Goal: Task Accomplishment & Management: Use online tool/utility

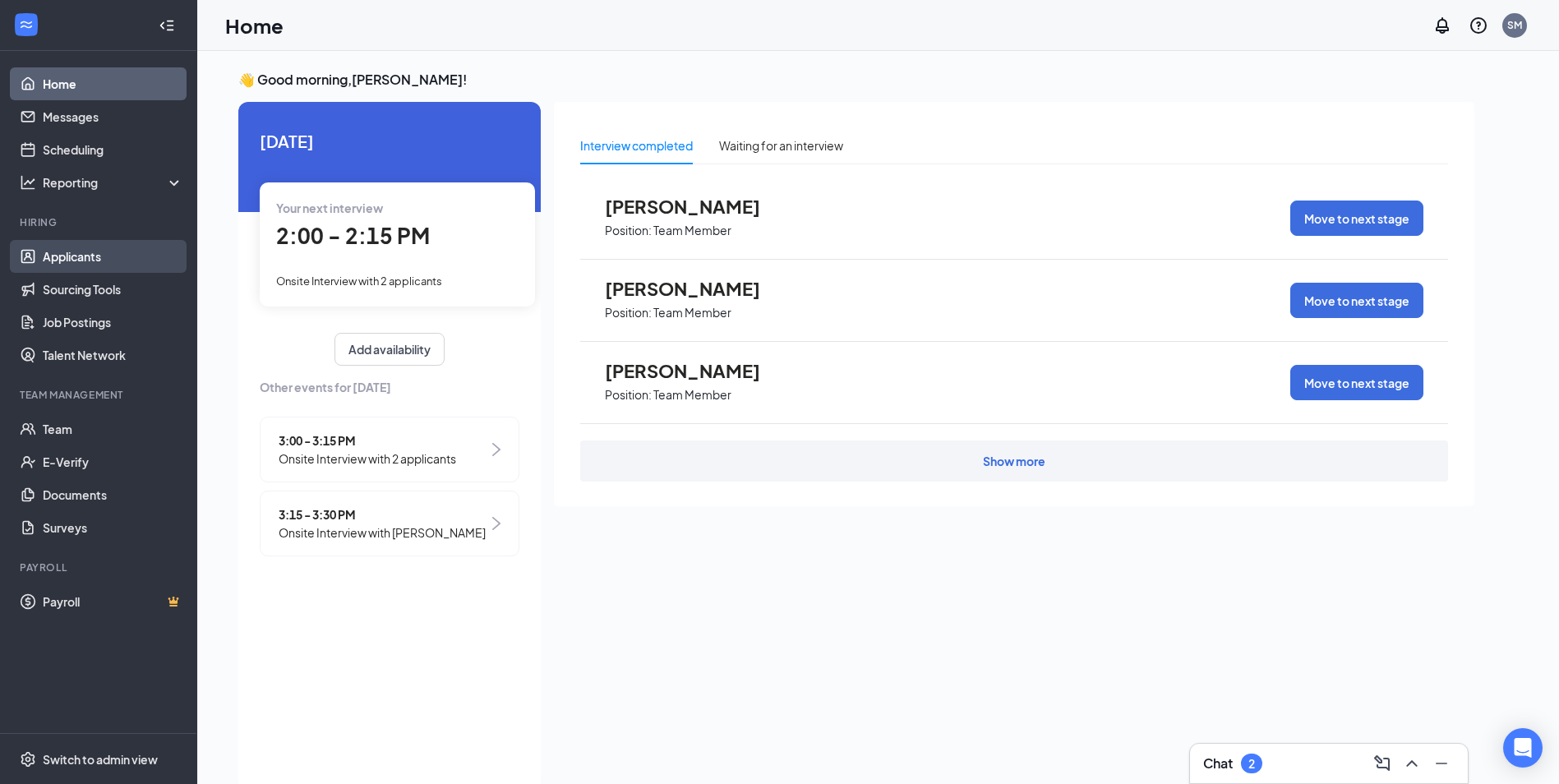
click at [99, 254] on link "Applicants" at bounding box center [113, 257] width 141 height 33
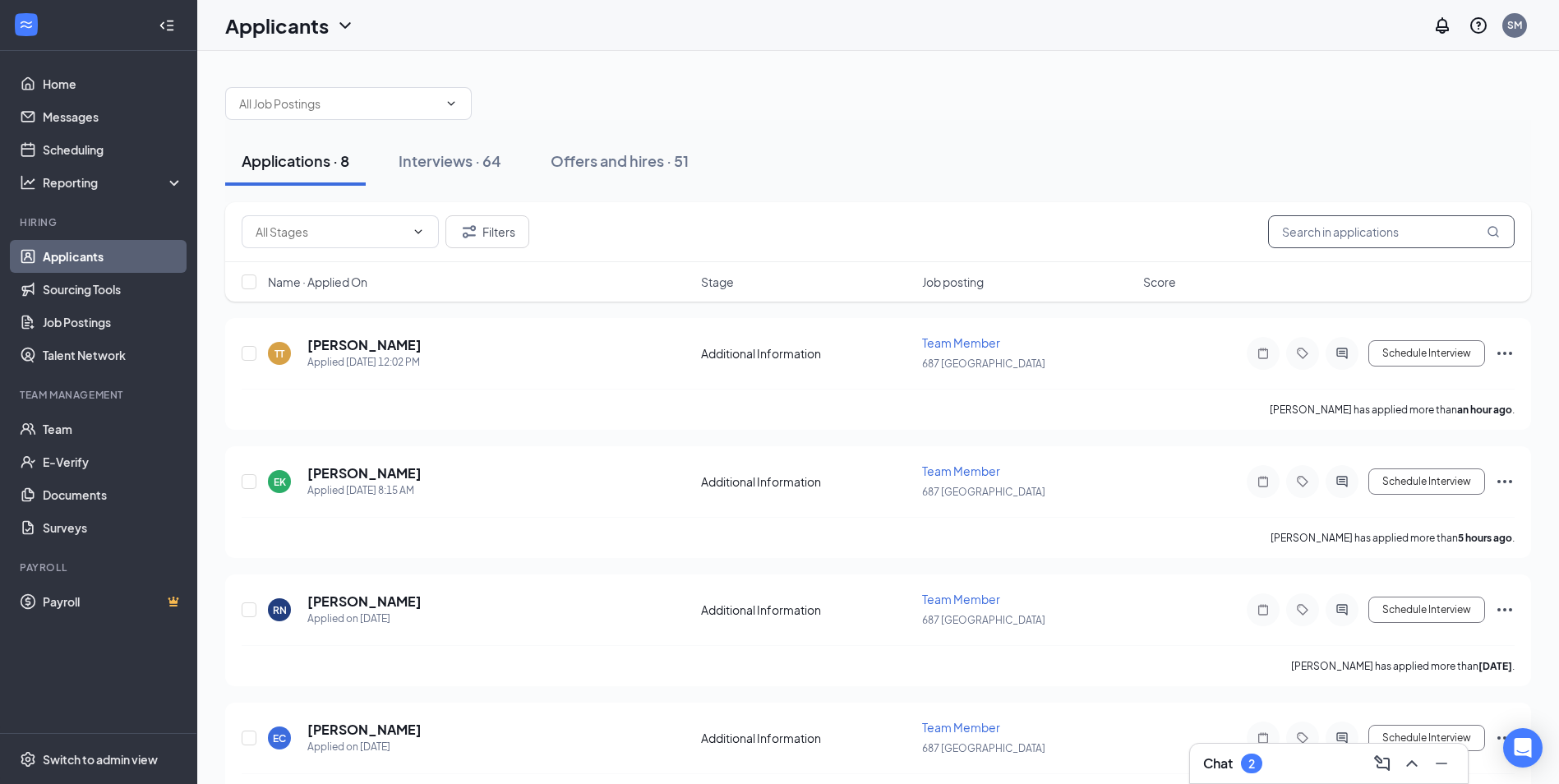
click at [1329, 232] on input "text" at bounding box center [1392, 232] width 247 height 33
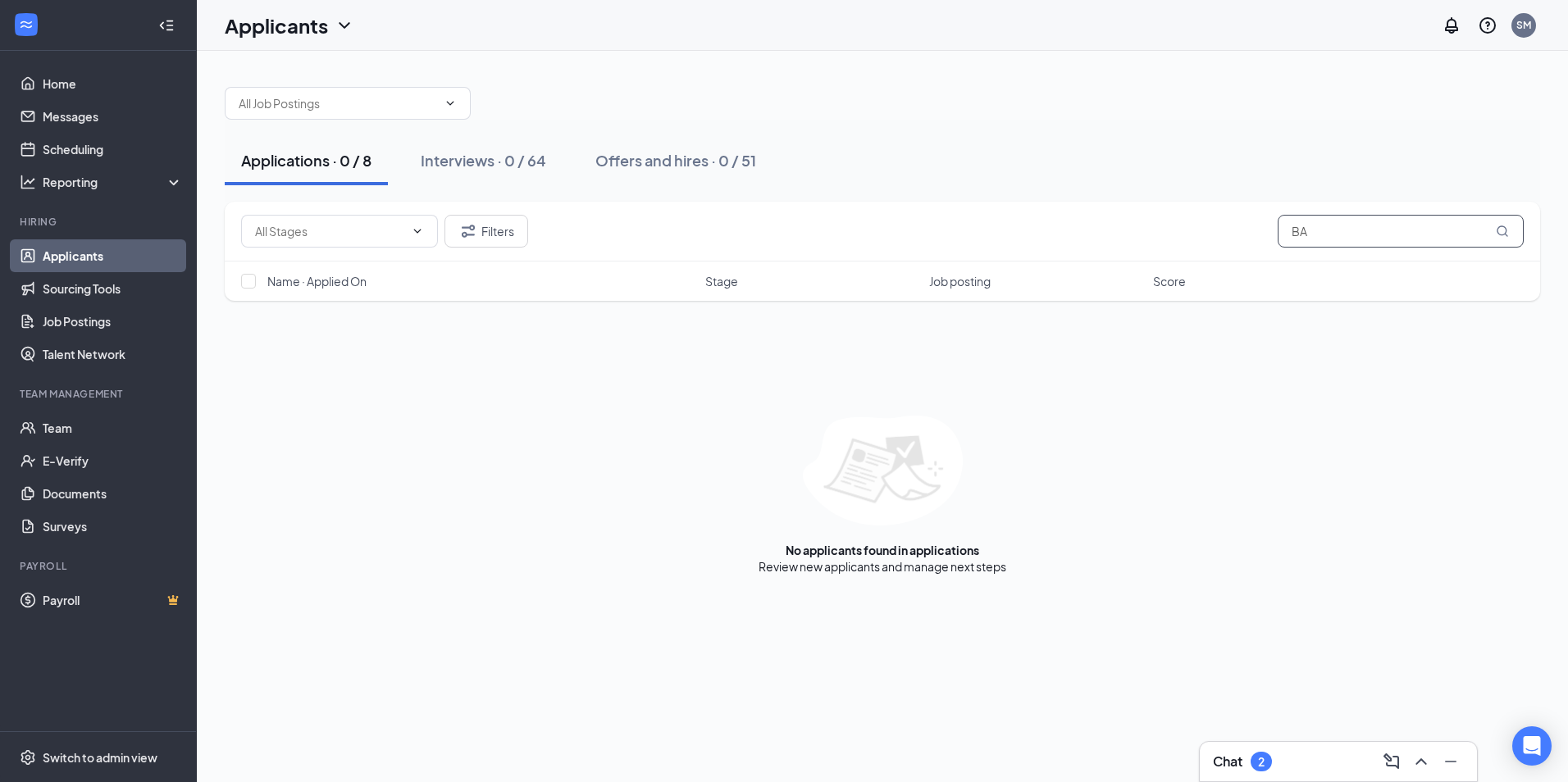
type input "B"
type input "[PERSON_NAME]"
click at [460, 164] on div "Interviews · 0 / 64" at bounding box center [484, 160] width 126 height 21
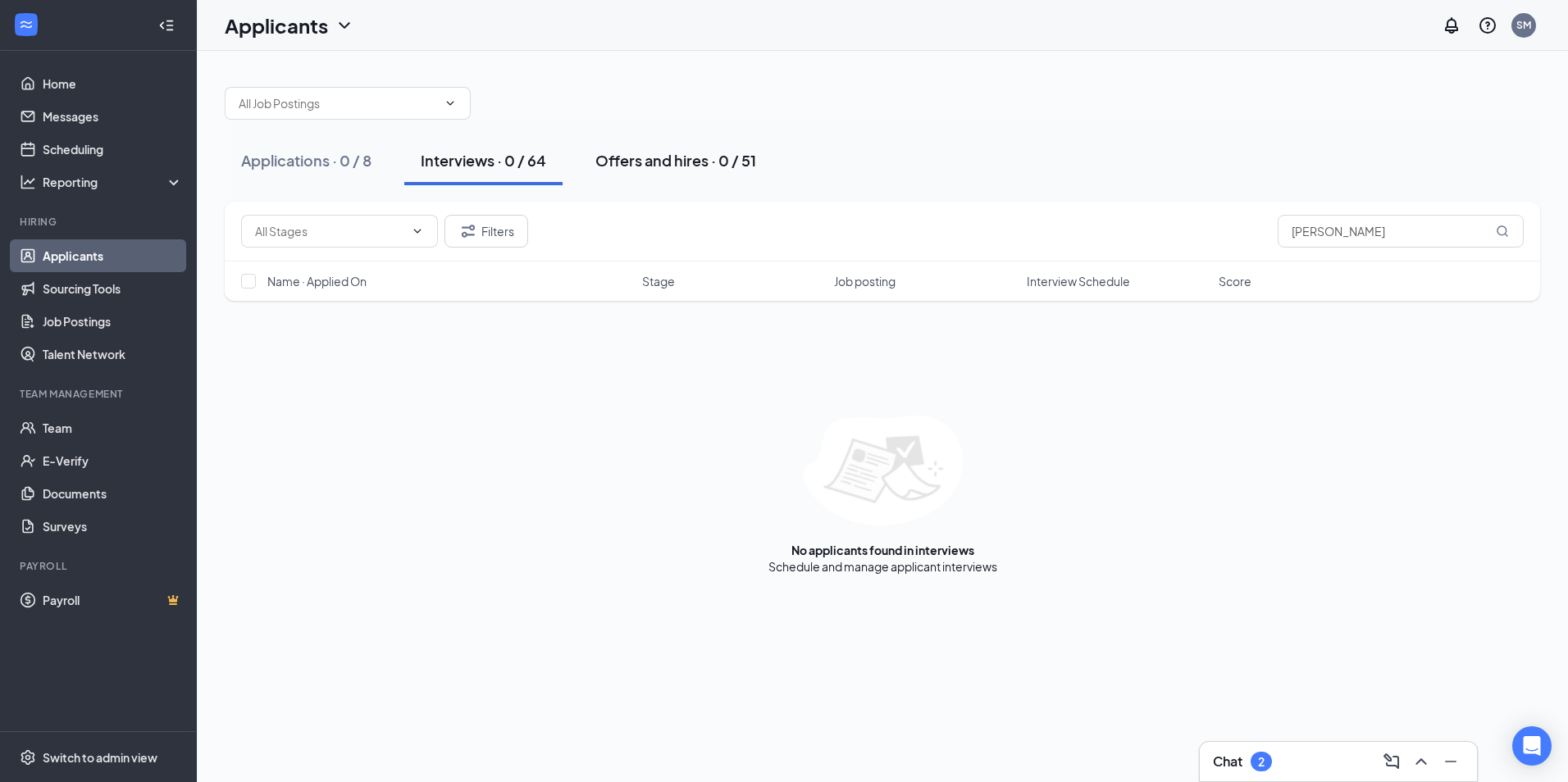
click at [622, 159] on div "Offers and hires · 0 / 51" at bounding box center [676, 160] width 161 height 21
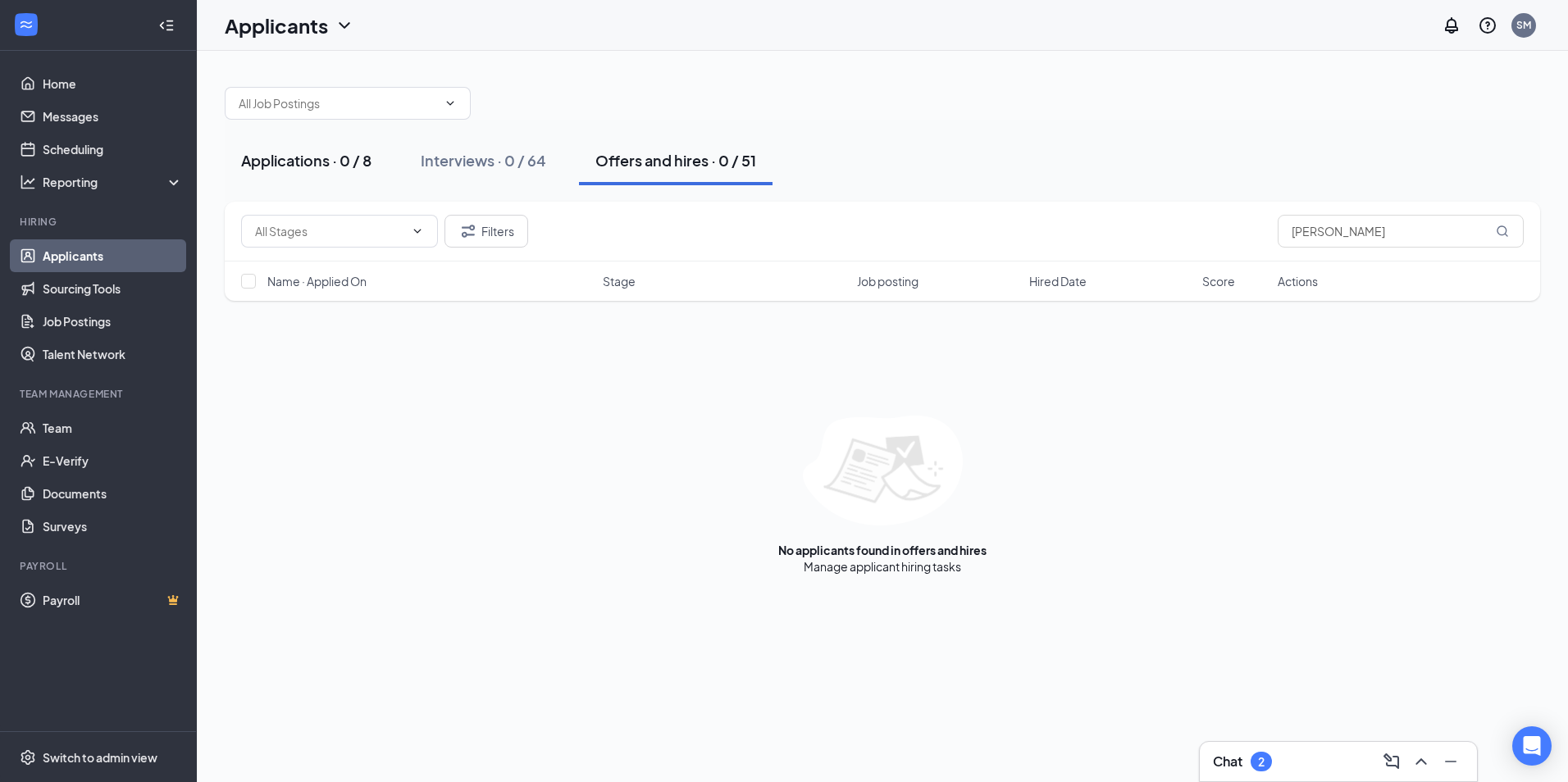
click at [287, 161] on div "Applications · 0 / 8" at bounding box center [306, 160] width 131 height 21
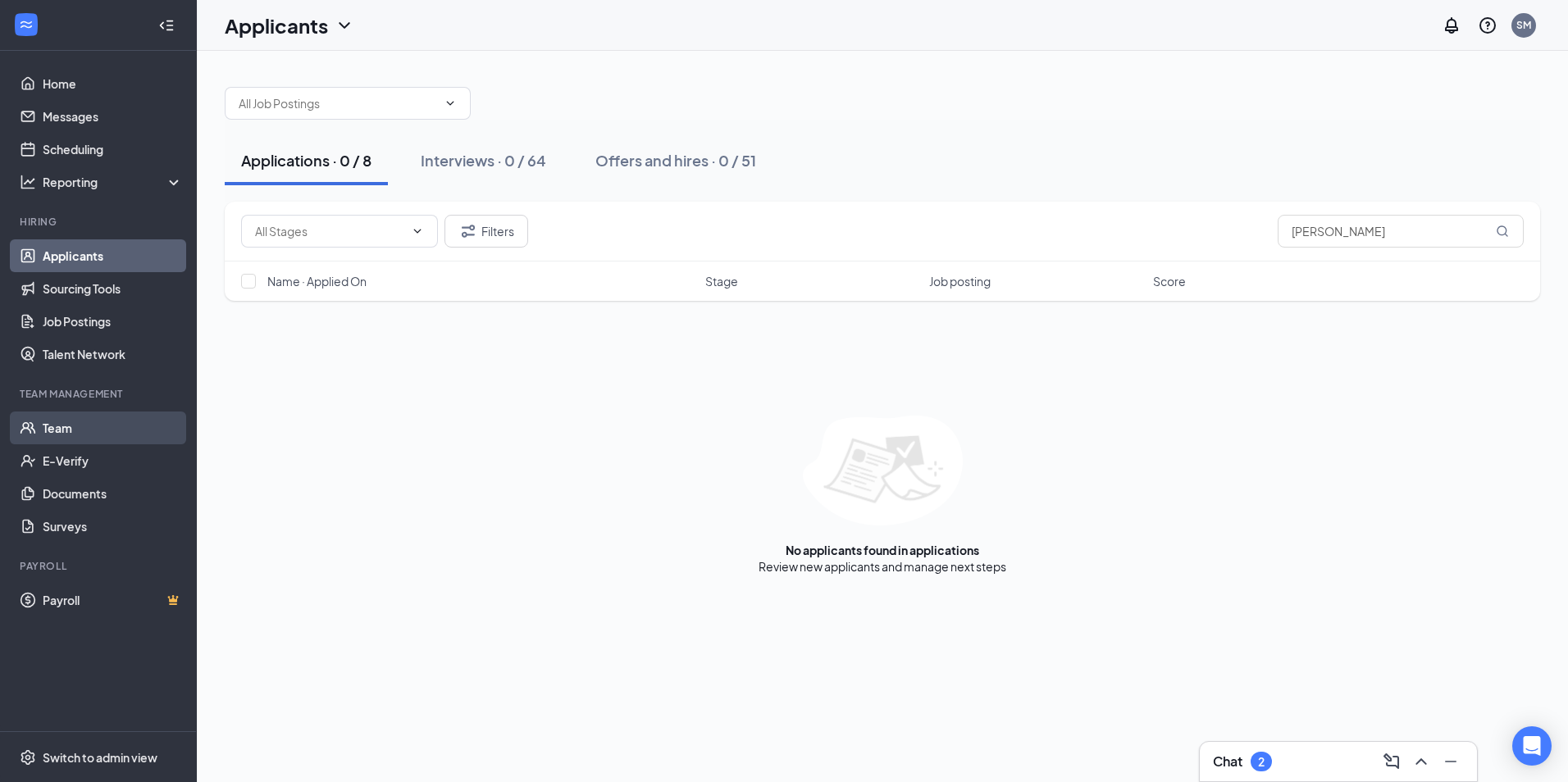
click at [54, 425] on link "Team" at bounding box center [112, 428] width 140 height 33
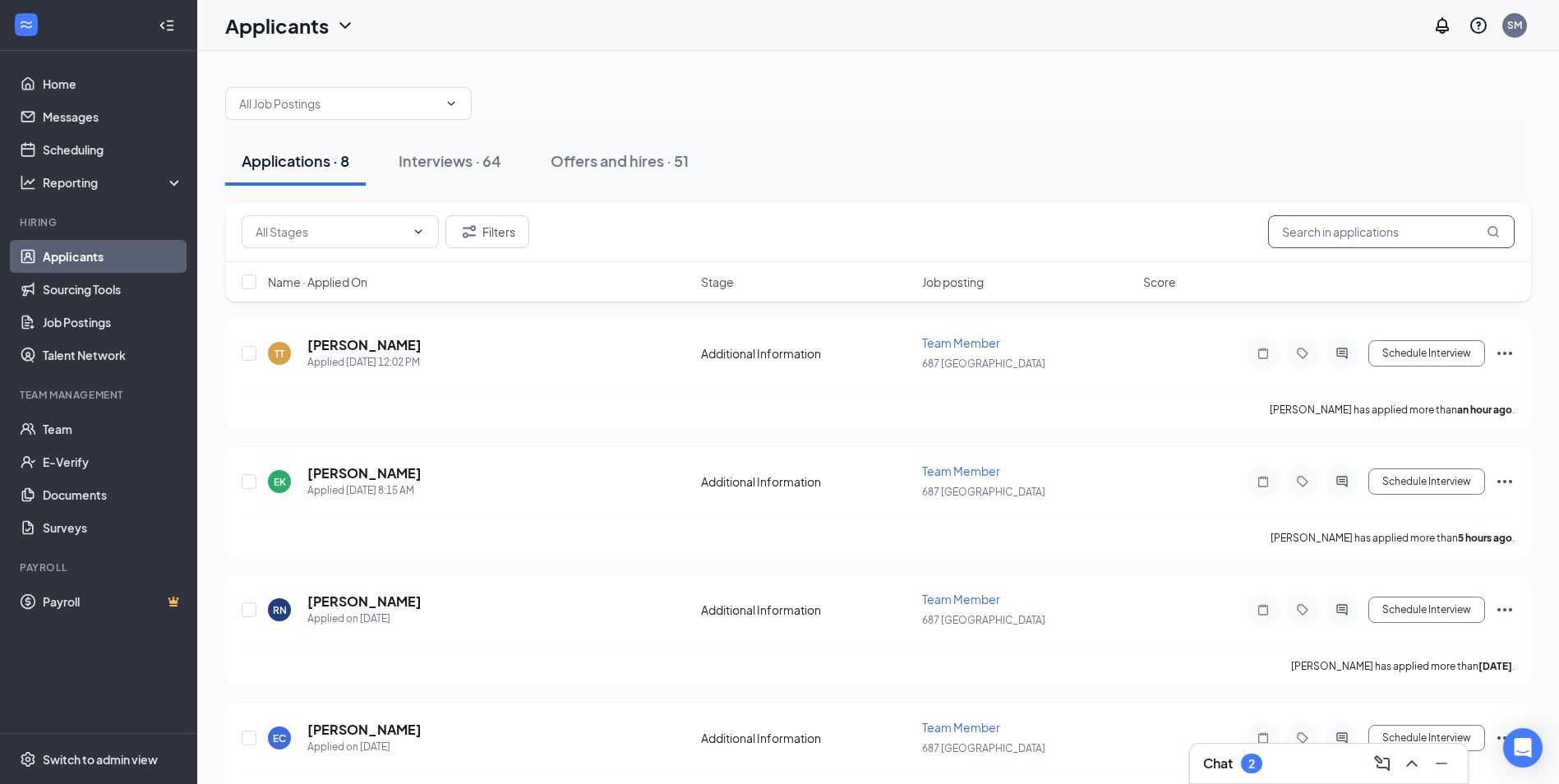
click at [1405, 234] on input "text" at bounding box center [1392, 232] width 247 height 33
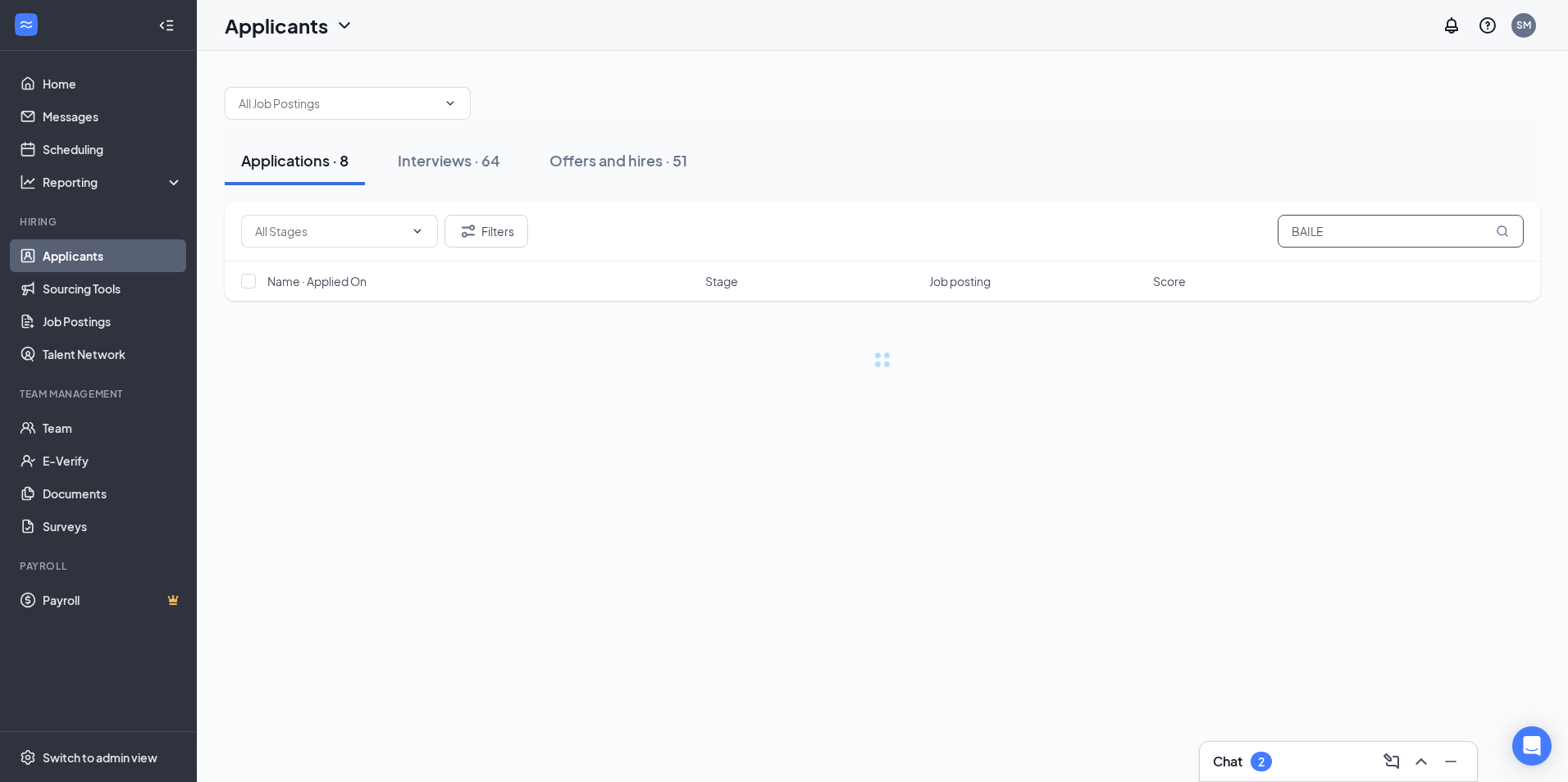
type input "BAILEY"
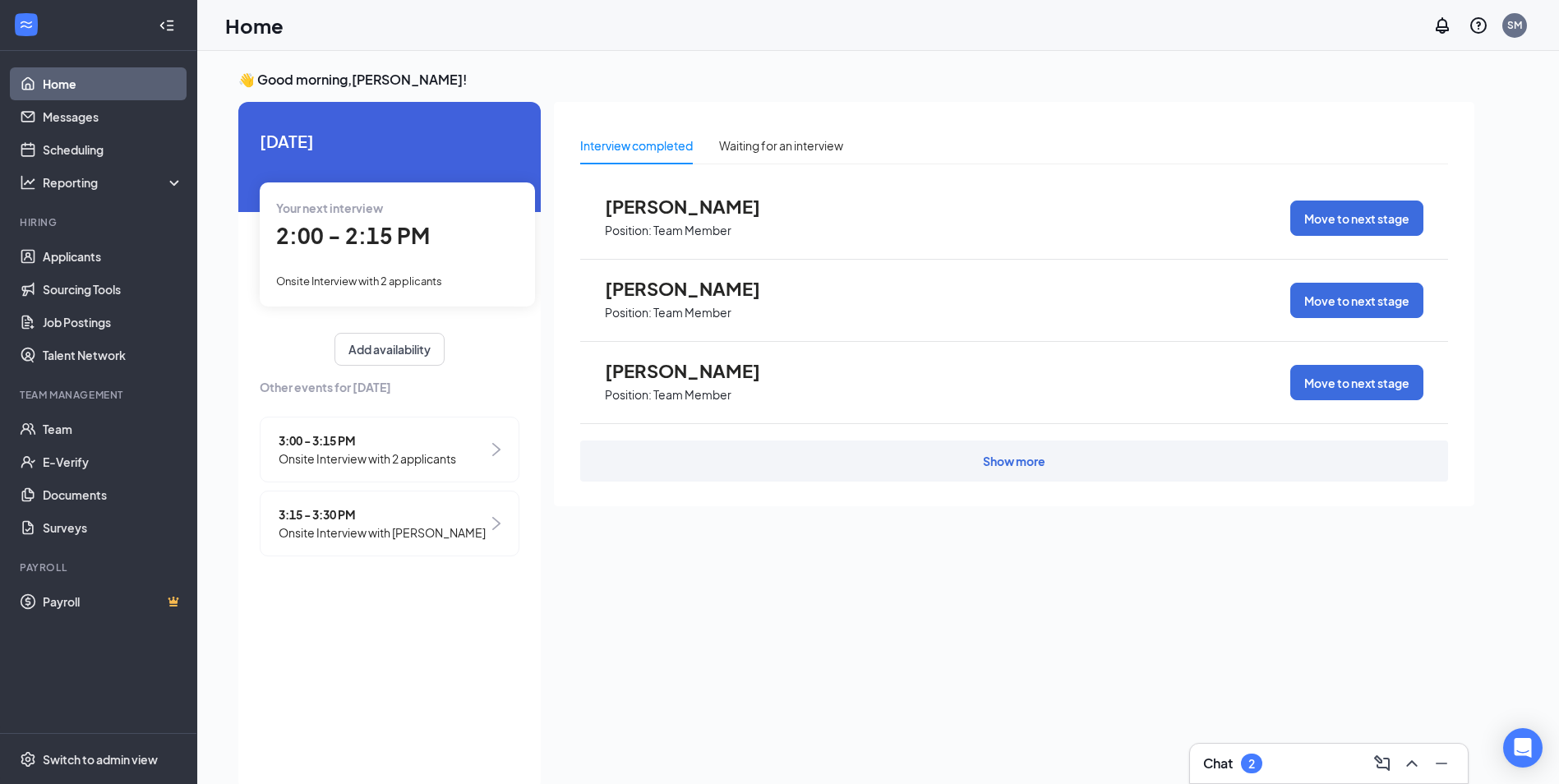
click at [1017, 470] on div "Show more" at bounding box center [1014, 462] width 868 height 41
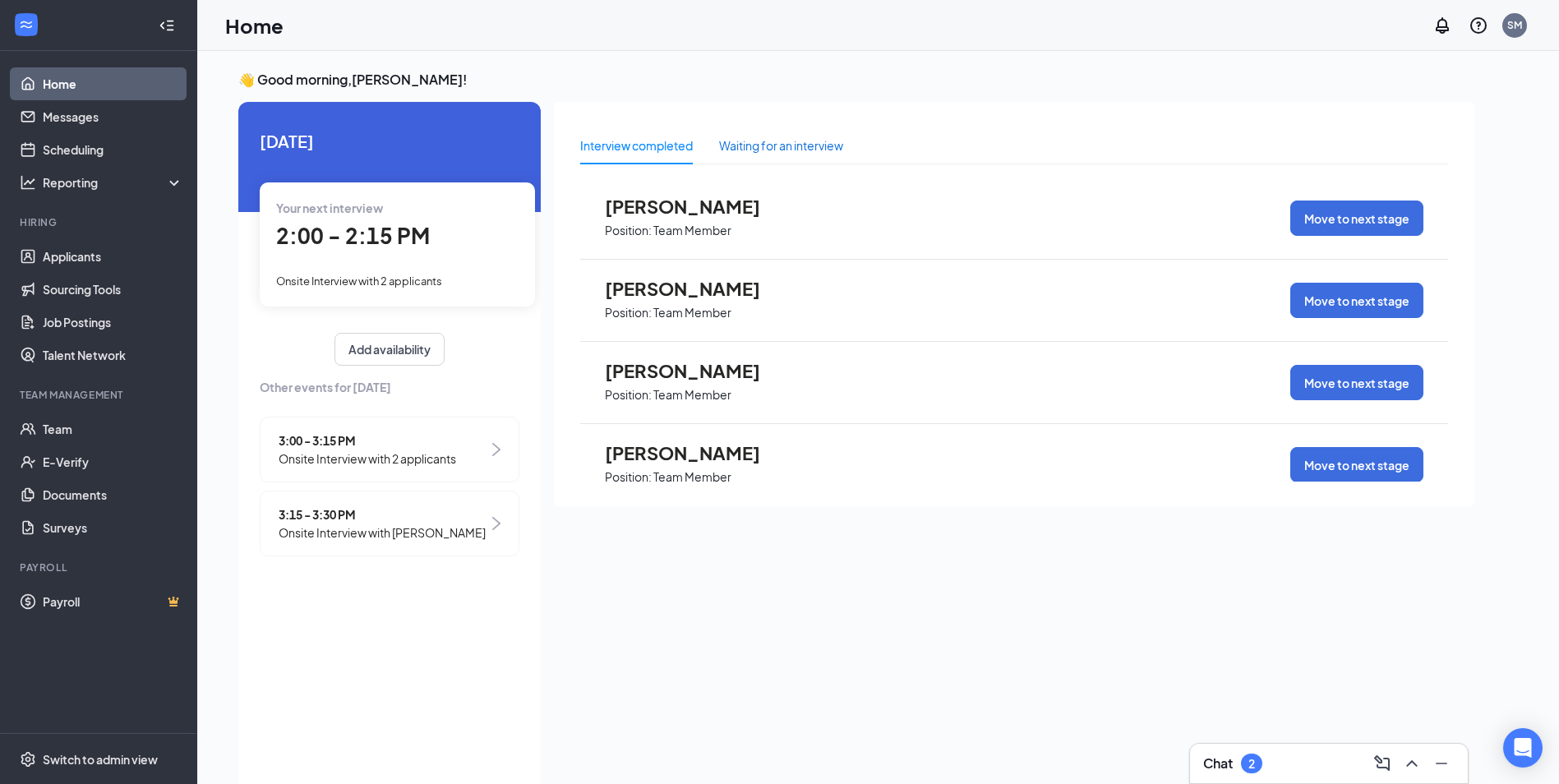
click at [790, 150] on div "Waiting for an interview" at bounding box center [781, 146] width 124 height 18
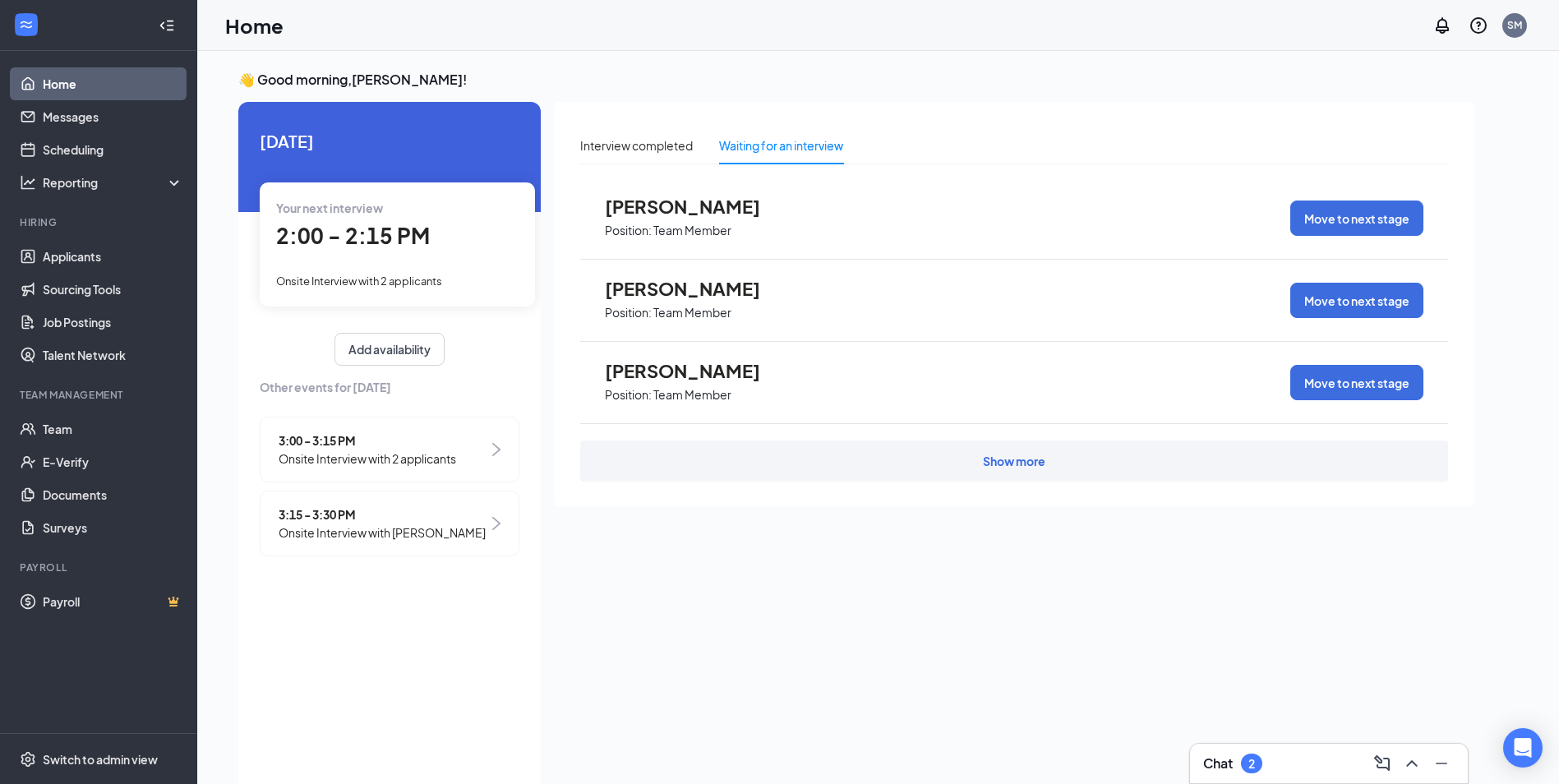
click at [667, 456] on div "Show more" at bounding box center [1014, 462] width 868 height 41
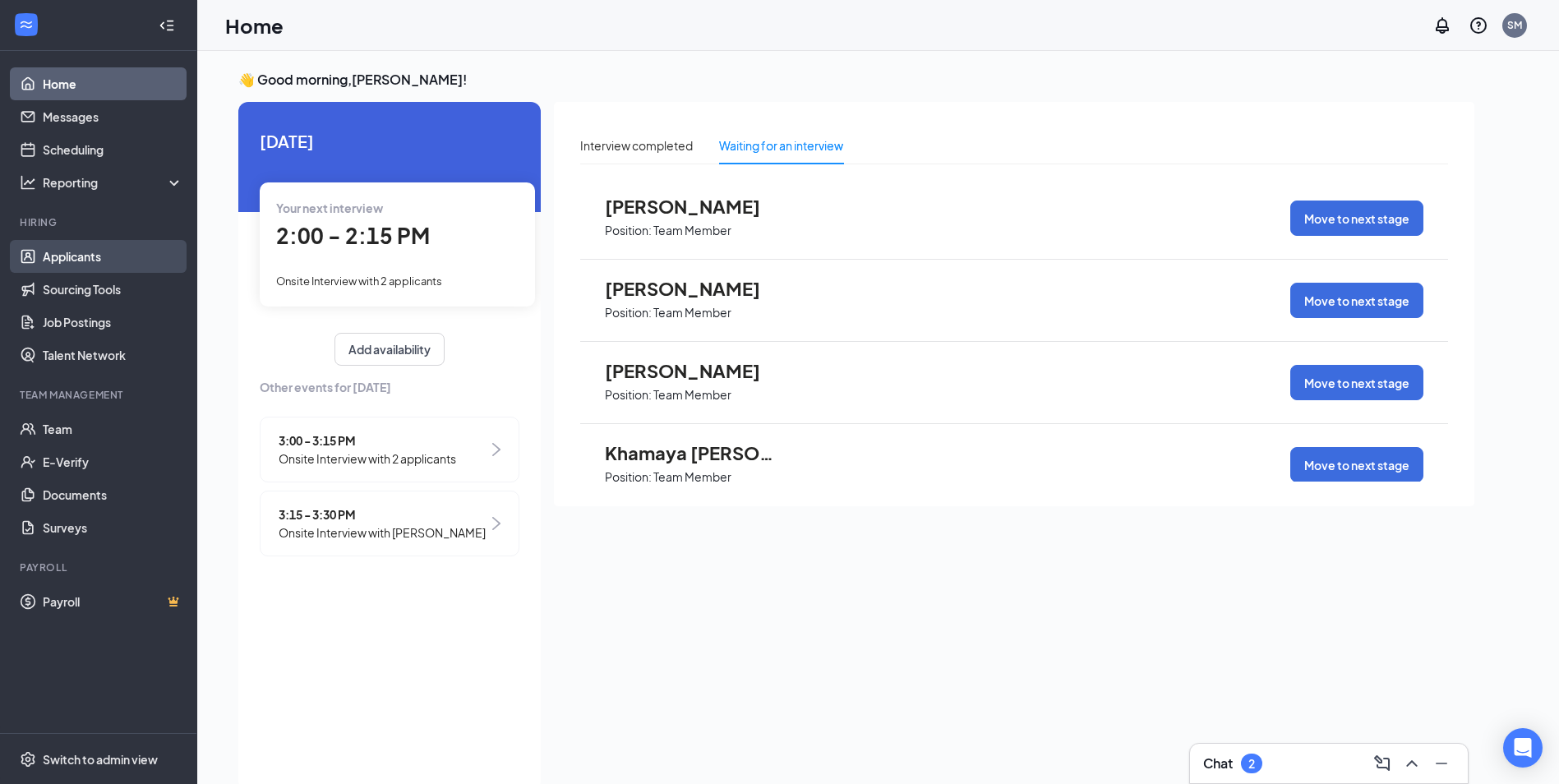
click at [59, 248] on link "Applicants" at bounding box center [113, 257] width 141 height 33
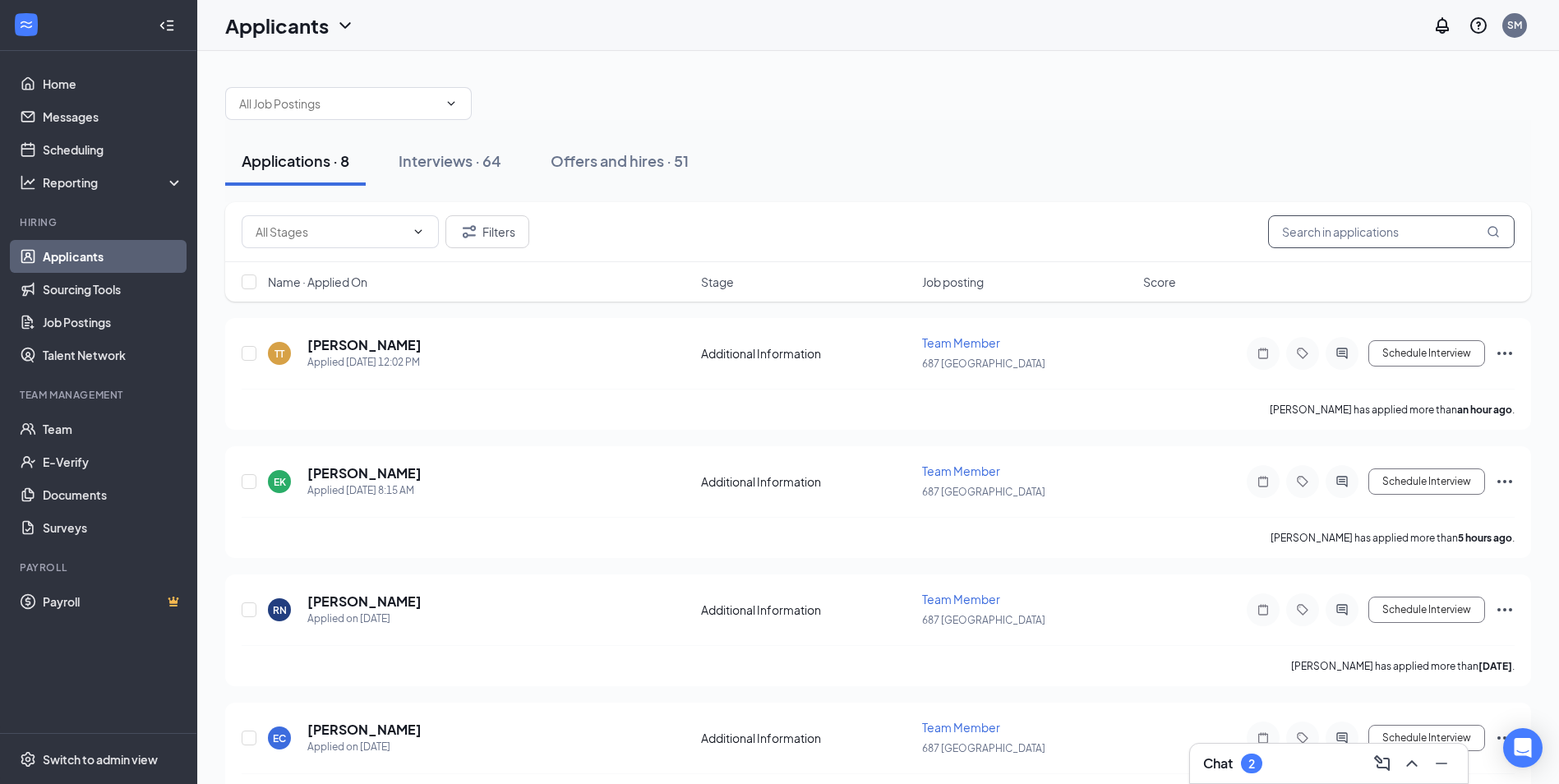
click at [1375, 233] on input "text" at bounding box center [1392, 232] width 247 height 33
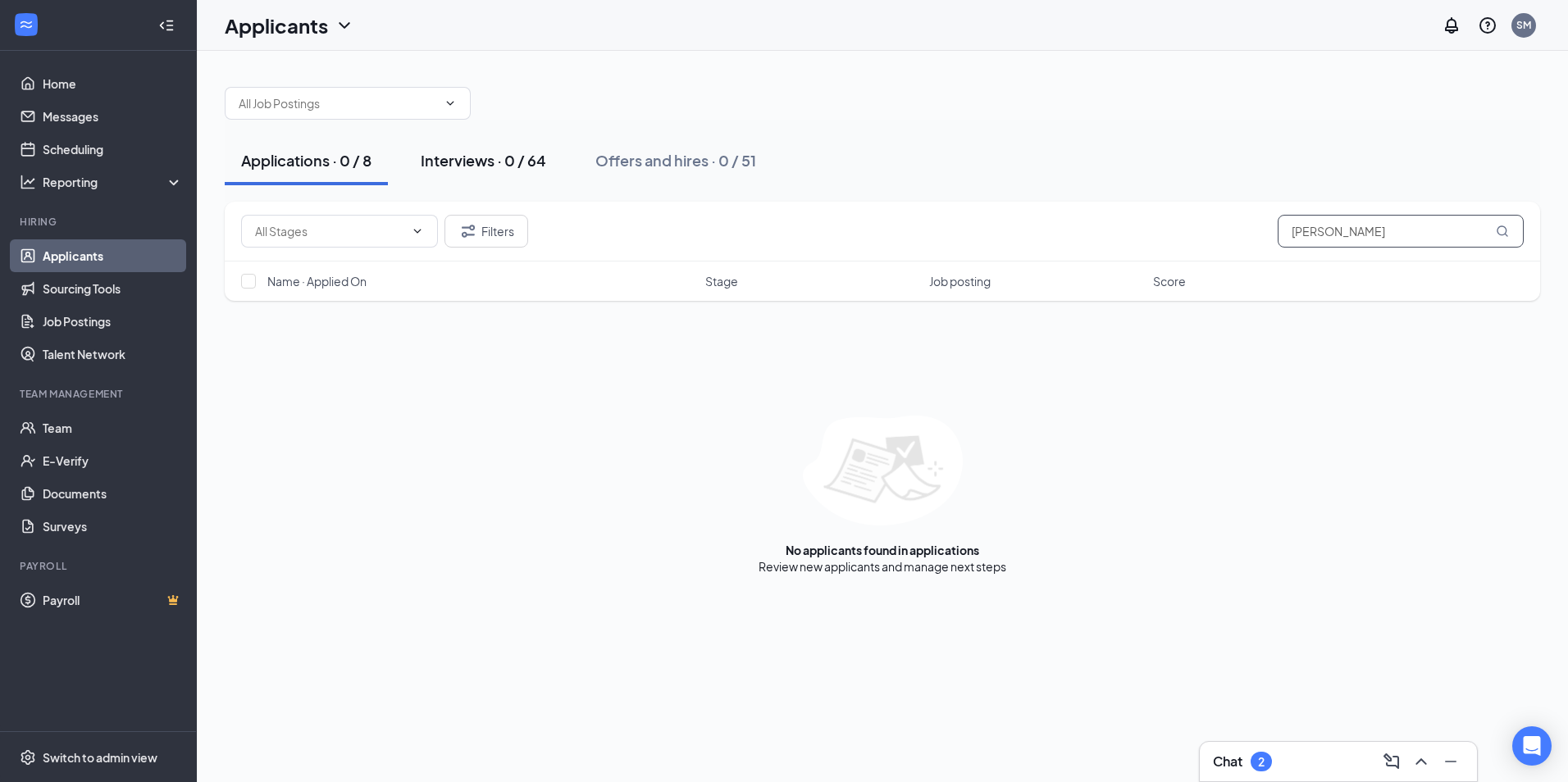
type input "ALICIA"
click at [475, 158] on div "Interviews · 0 / 64" at bounding box center [484, 160] width 126 height 21
